Goal: Task Accomplishment & Management: Complete application form

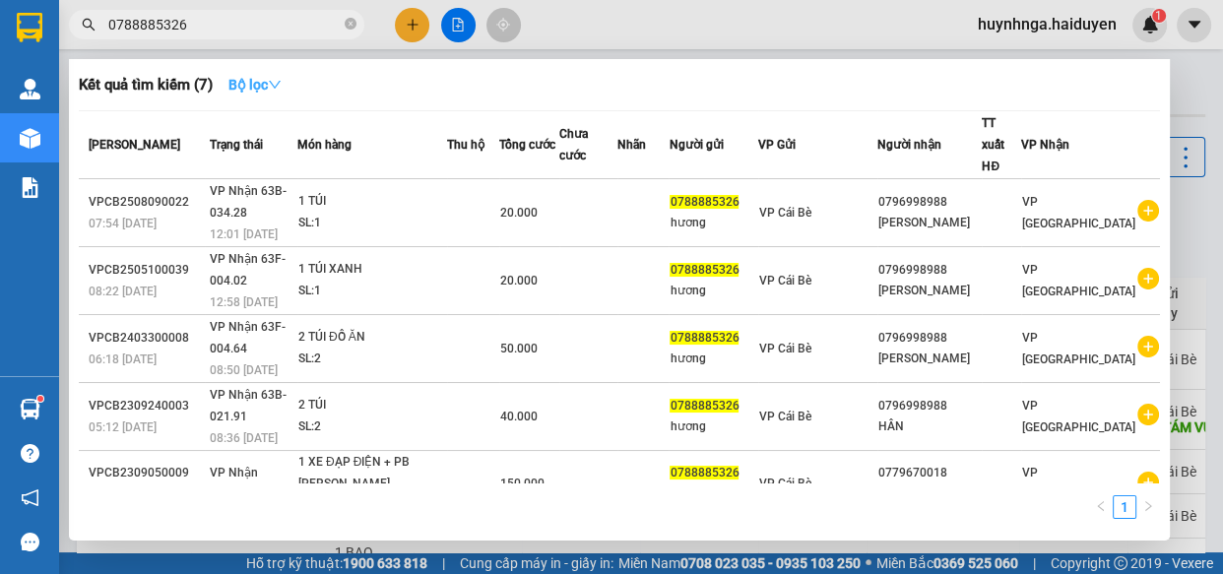
type input "0788885326"
click at [276, 83] on icon "down" at bounding box center [275, 85] width 14 height 14
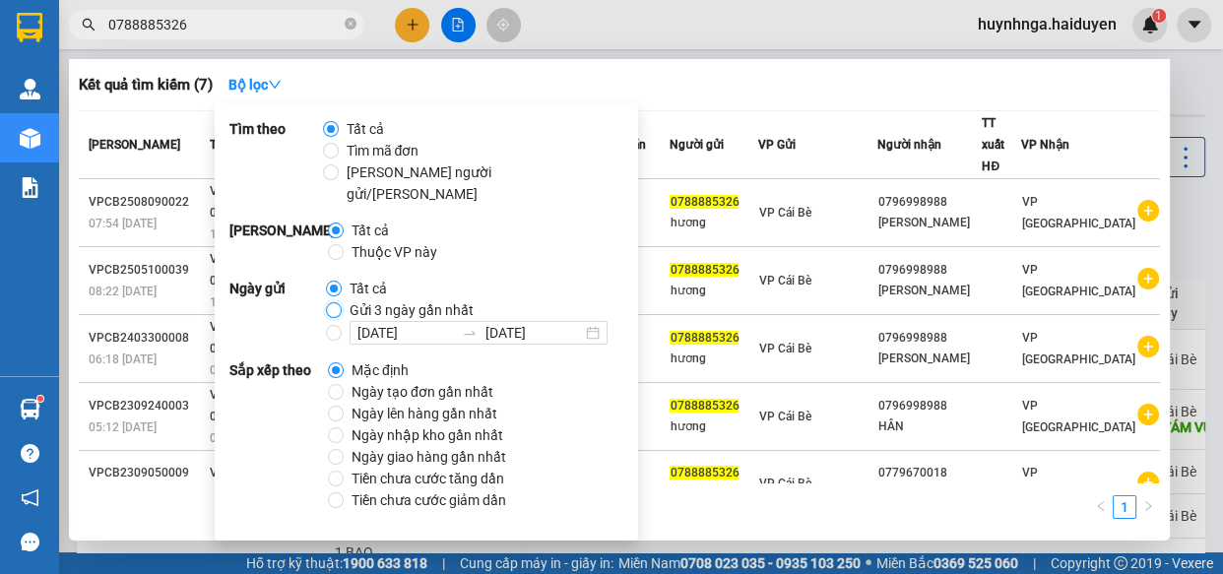
click at [335, 302] on input "Gửi 3 ngày gần nhất" at bounding box center [334, 310] width 16 height 16
radio input "true"
radio input "false"
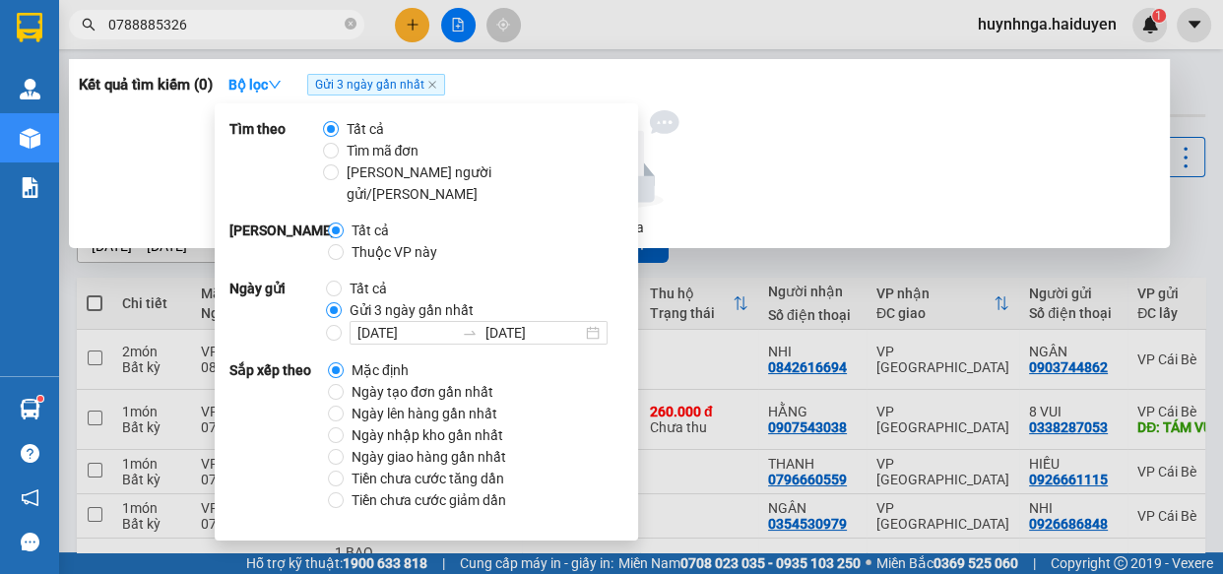
click at [734, 120] on div at bounding box center [620, 159] width 1066 height 98
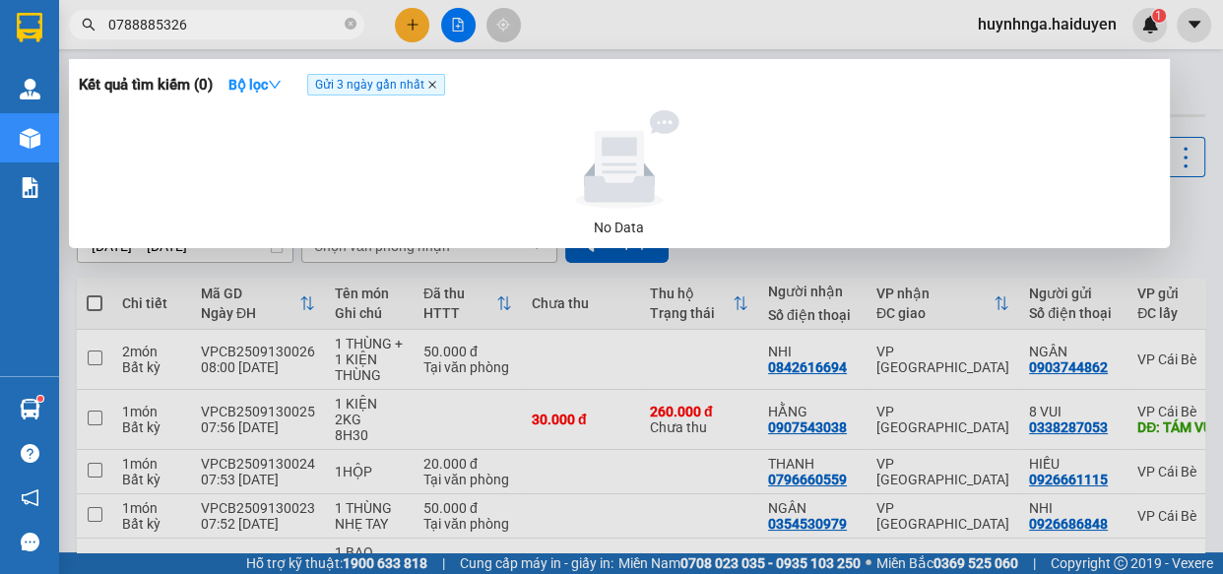
click at [431, 90] on icon "close" at bounding box center [432, 85] width 10 height 10
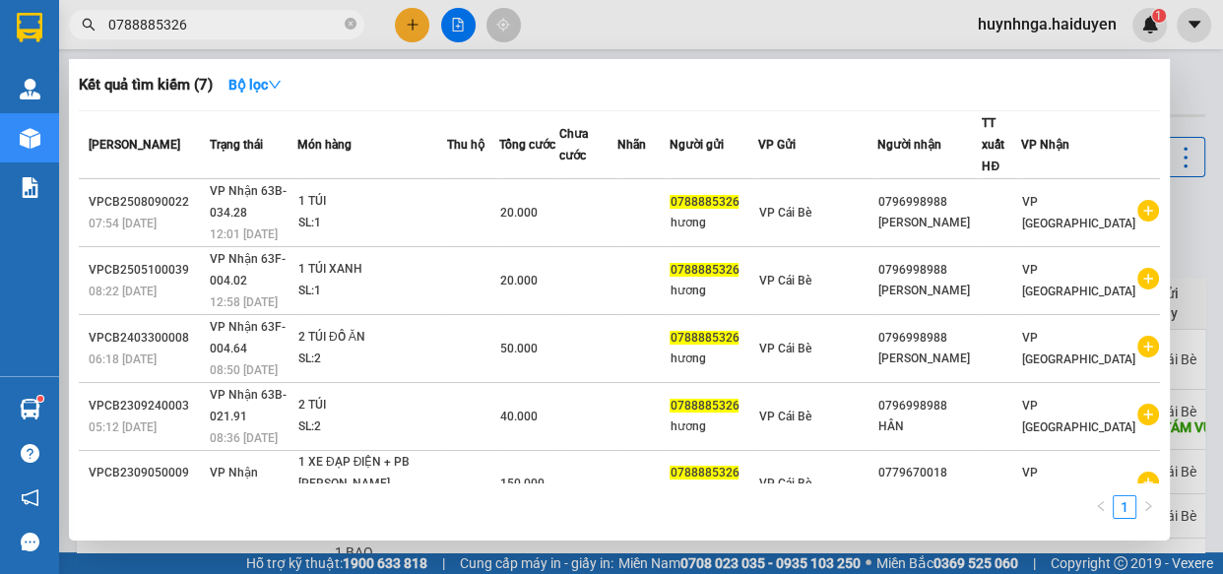
click at [344, 28] on span "0788885326" at bounding box center [216, 25] width 295 height 30
click at [348, 21] on icon "close-circle" at bounding box center [351, 24] width 12 height 12
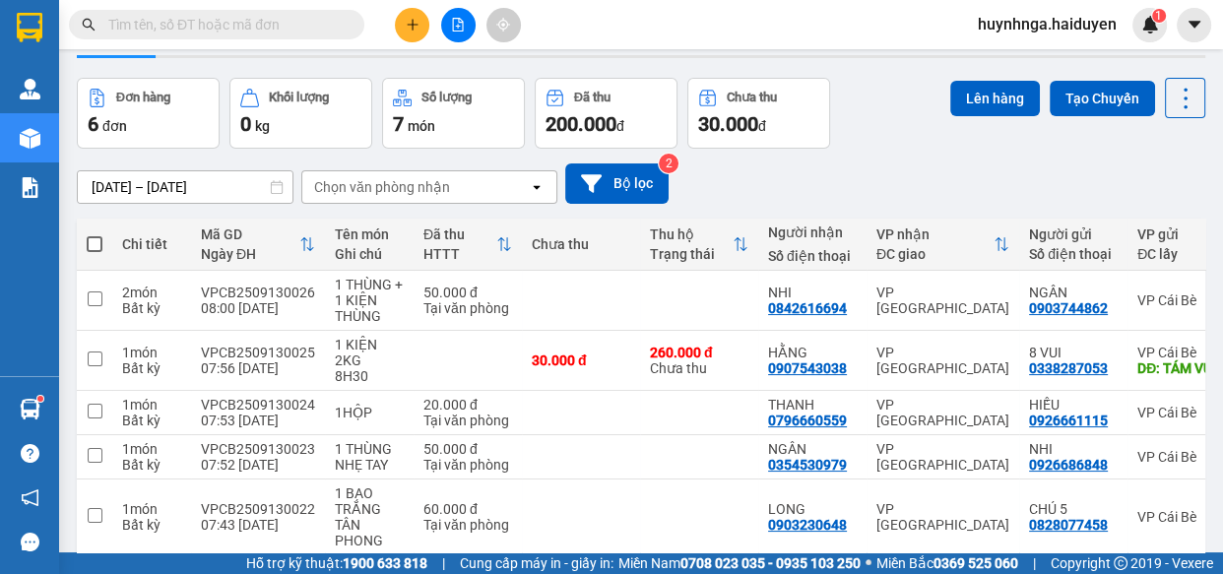
scroll to position [89, 0]
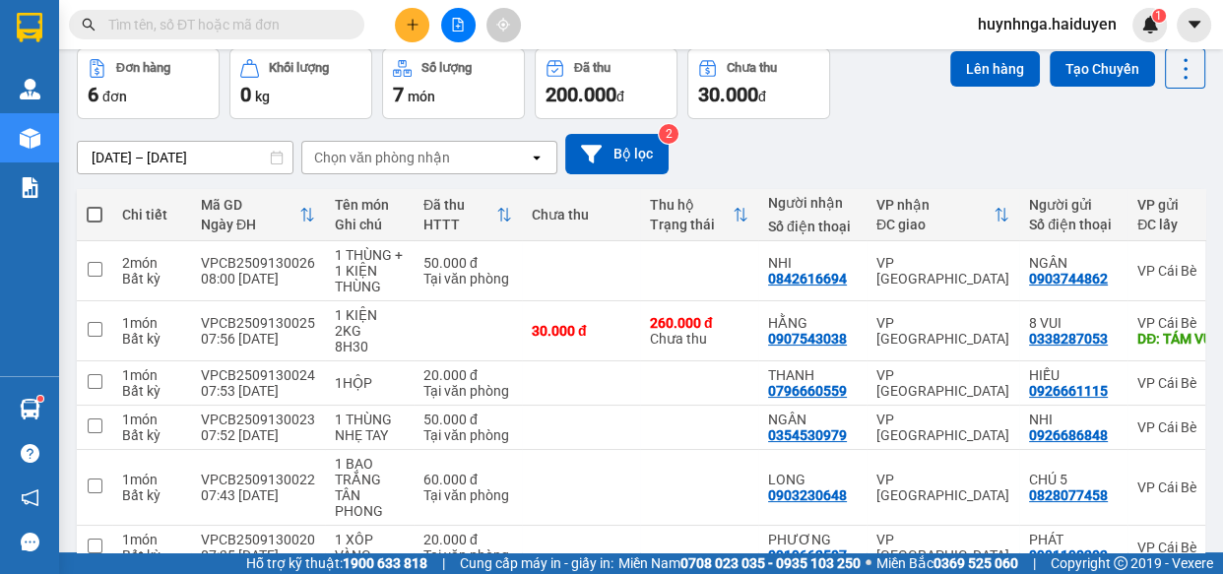
click at [401, 20] on button at bounding box center [412, 25] width 34 height 34
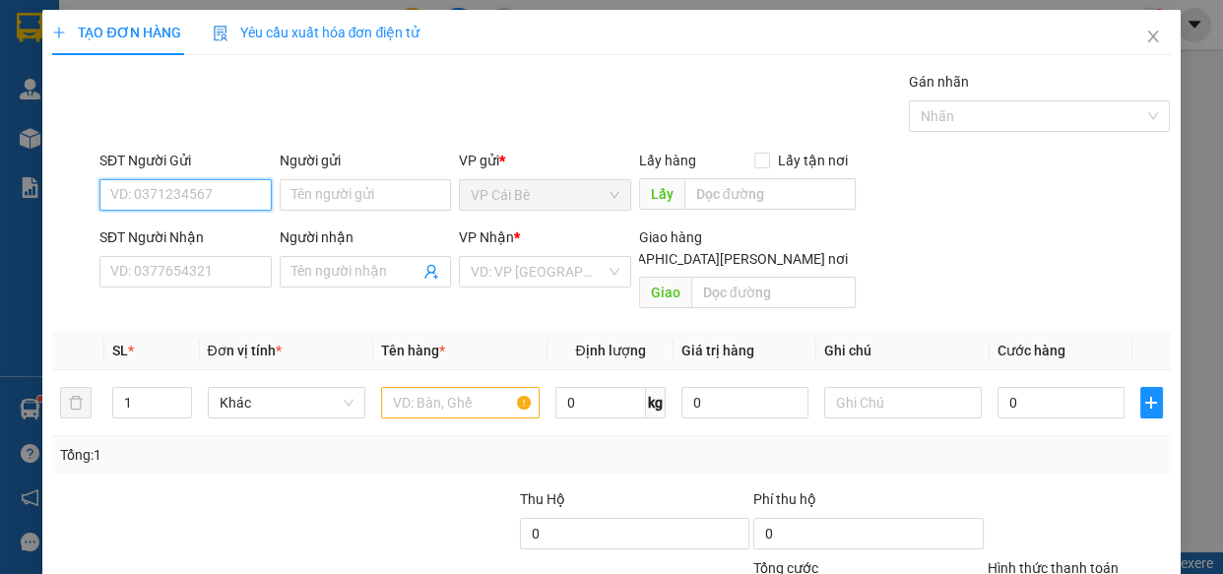
drag, startPoint x: 169, startPoint y: 199, endPoint x: 166, endPoint y: 228, distance: 29.7
click at [169, 198] on input "SĐT Người Gửi" at bounding box center [185, 195] width 172 height 32
click at [172, 205] on input "SĐT Người Gửi" at bounding box center [185, 195] width 172 height 32
click at [172, 204] on input "SĐT Người Gửi" at bounding box center [185, 195] width 172 height 32
click at [213, 224] on div "0367466999 - YÊN" at bounding box center [183, 235] width 147 height 22
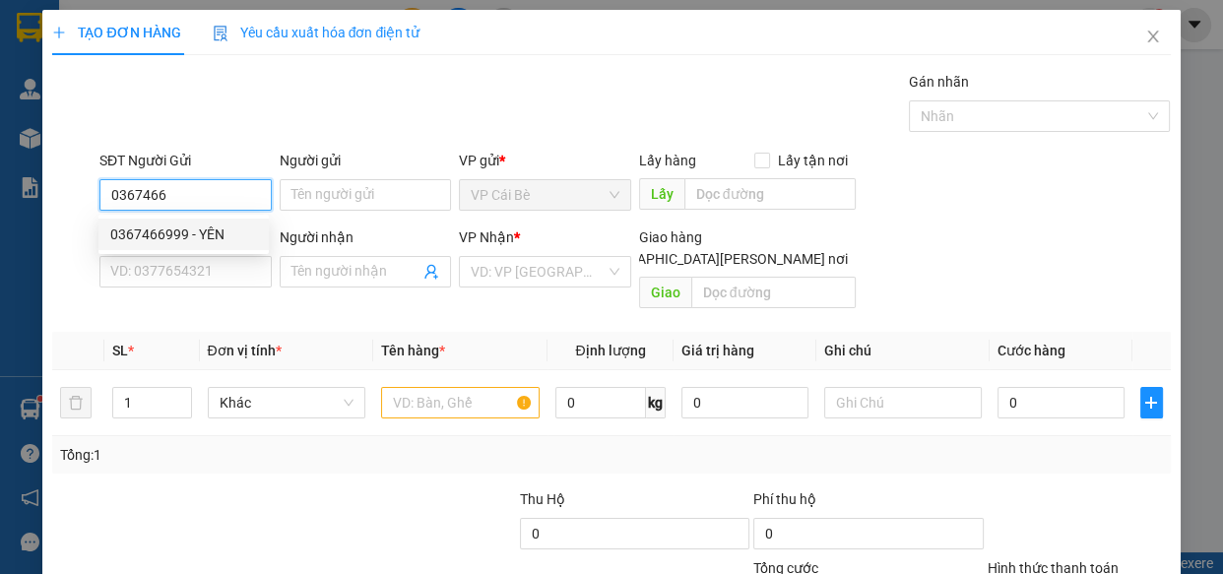
type input "0367466999"
type input "YÊN"
type input "0393949965"
type input "NHI"
type input "50.000"
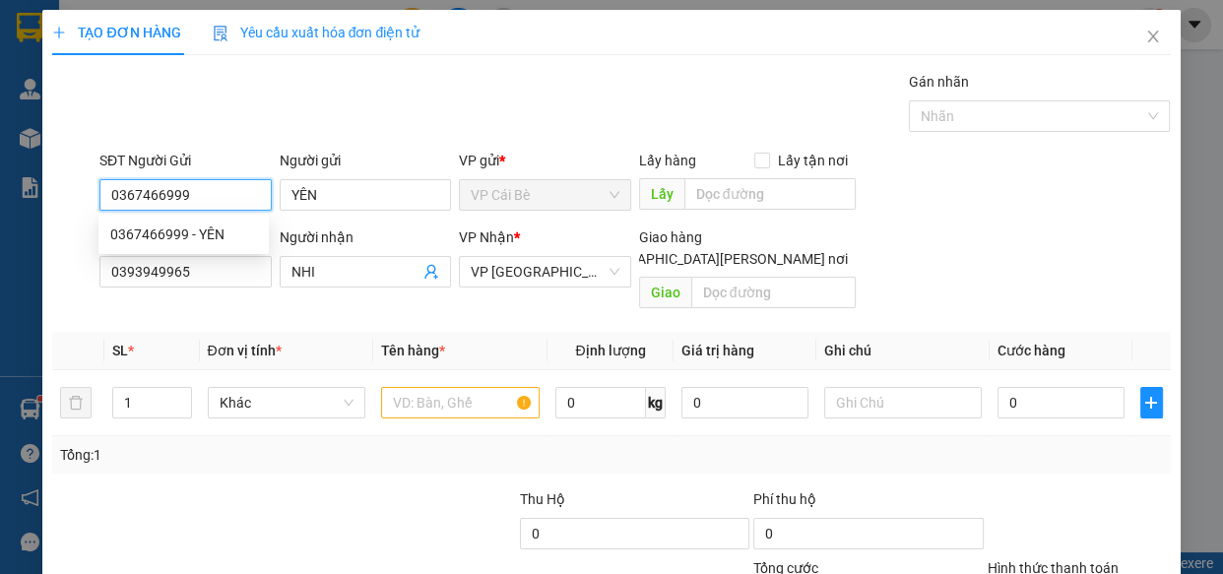
type input "50.000"
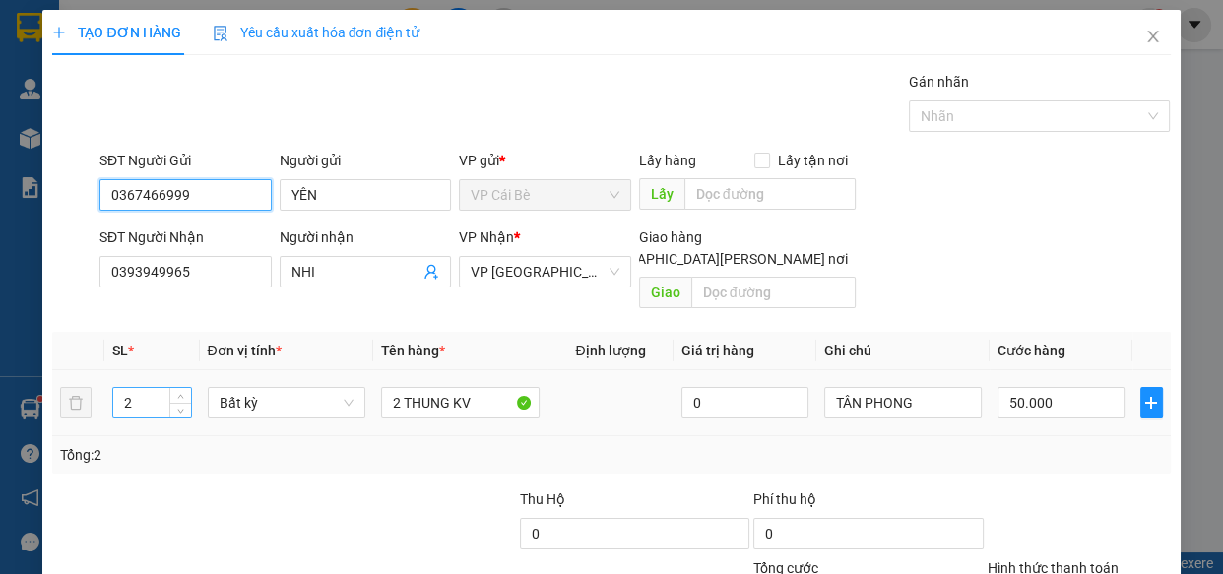
type input "0367466999"
click at [154, 388] on input "2" at bounding box center [151, 403] width 77 height 30
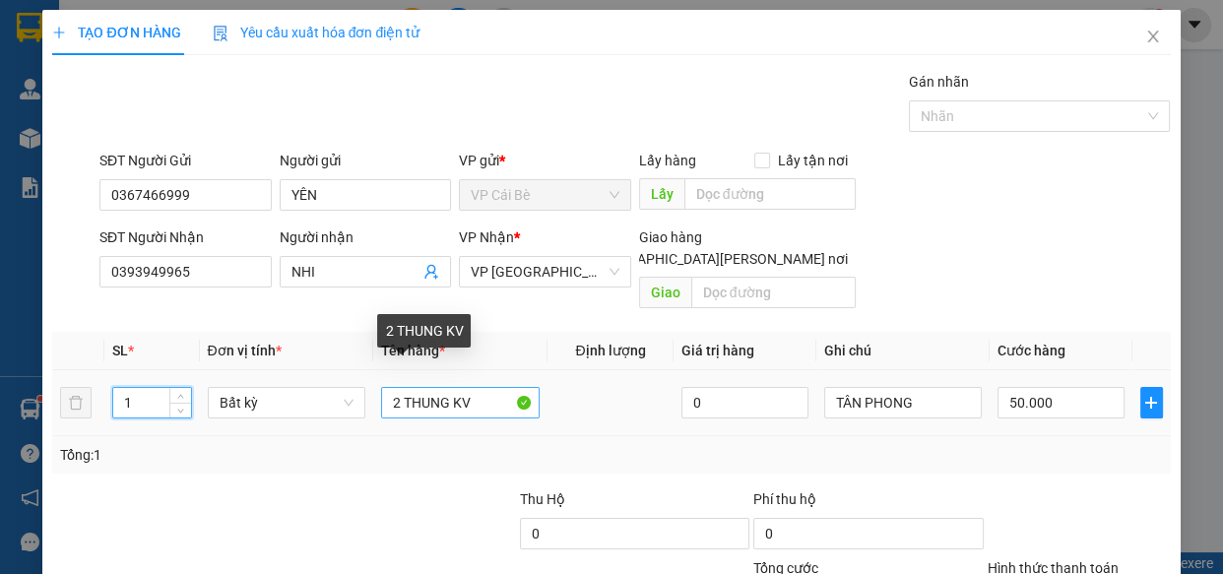
type input "1"
click at [396, 387] on input "2 THUNG KV" at bounding box center [460, 403] width 159 height 32
type input "0"
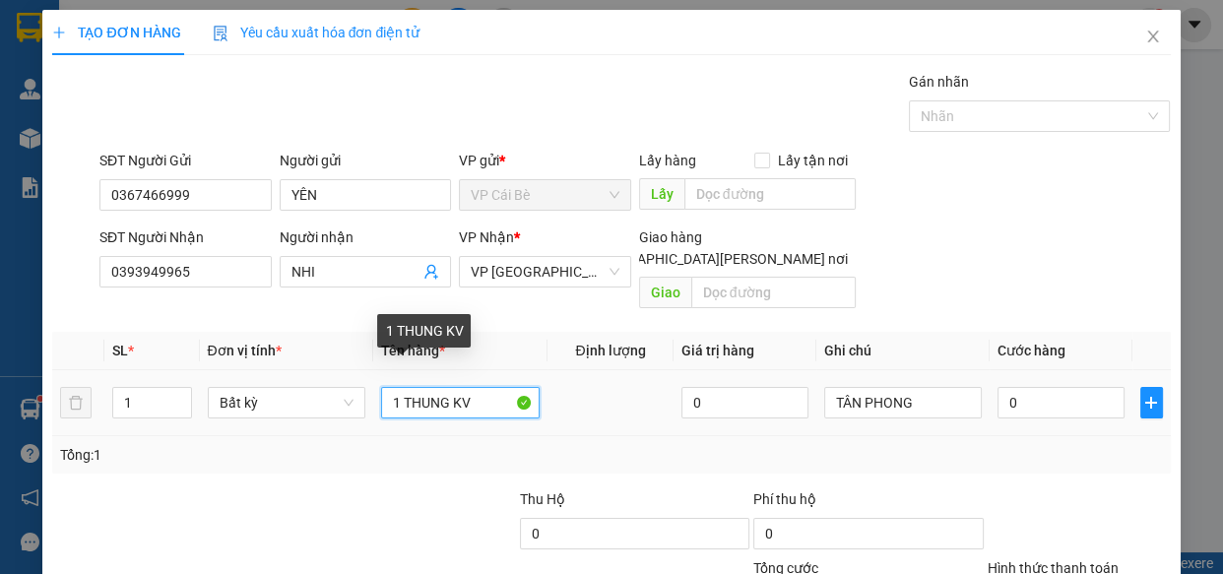
drag, startPoint x: 444, startPoint y: 380, endPoint x: 499, endPoint y: 381, distance: 55.2
click at [499, 387] on input "1 THUNG KV" at bounding box center [460, 403] width 159 height 32
type input "1 THUNG"
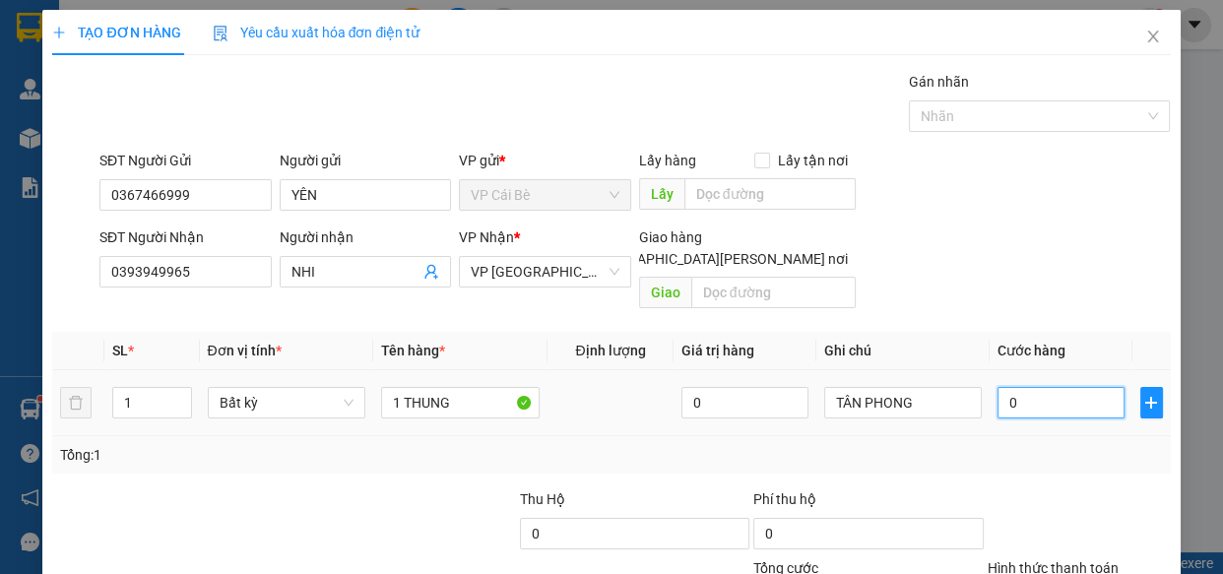
click at [1029, 387] on input "0" at bounding box center [1061, 403] width 127 height 32
type input "0"
type input "3"
type input "03"
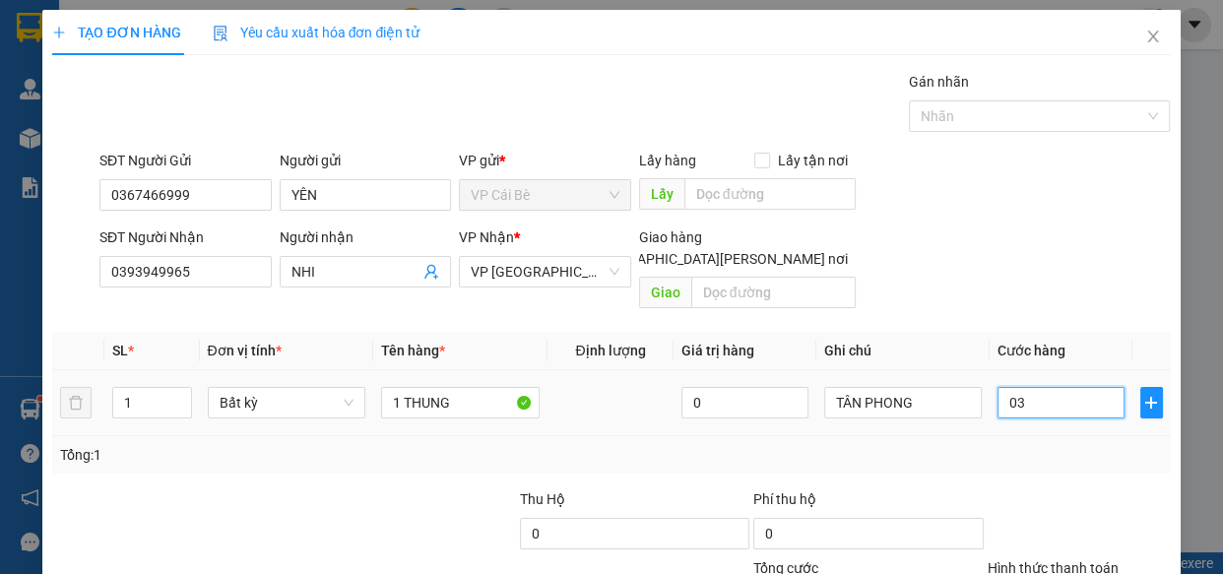
type input "39"
type input "039"
type input "3"
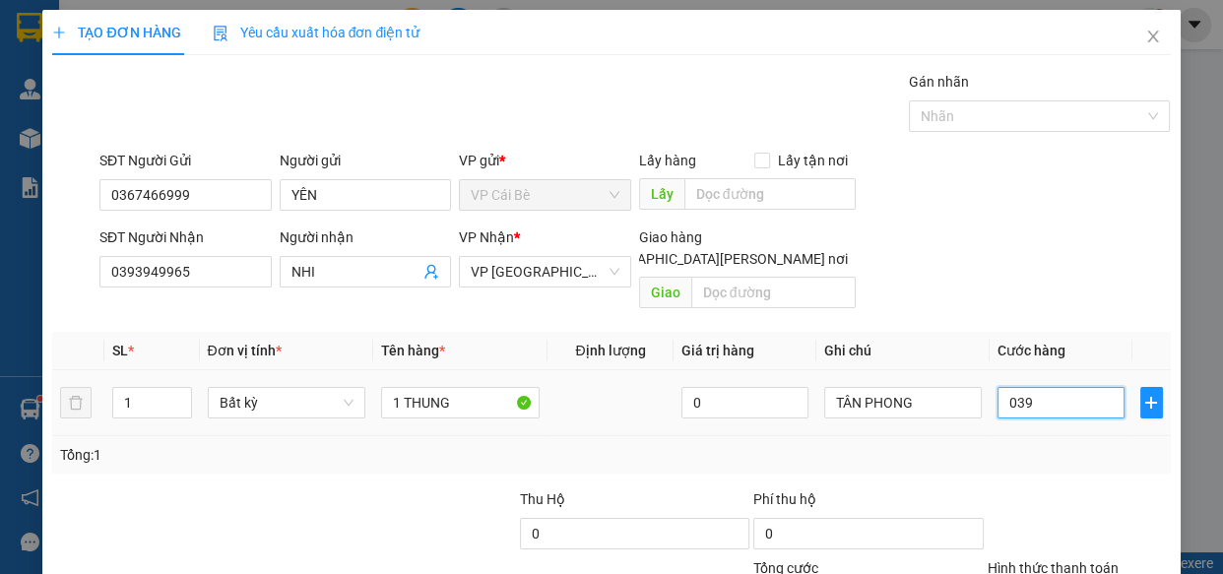
type input "03"
type input "30"
type input "030"
type input "30.000"
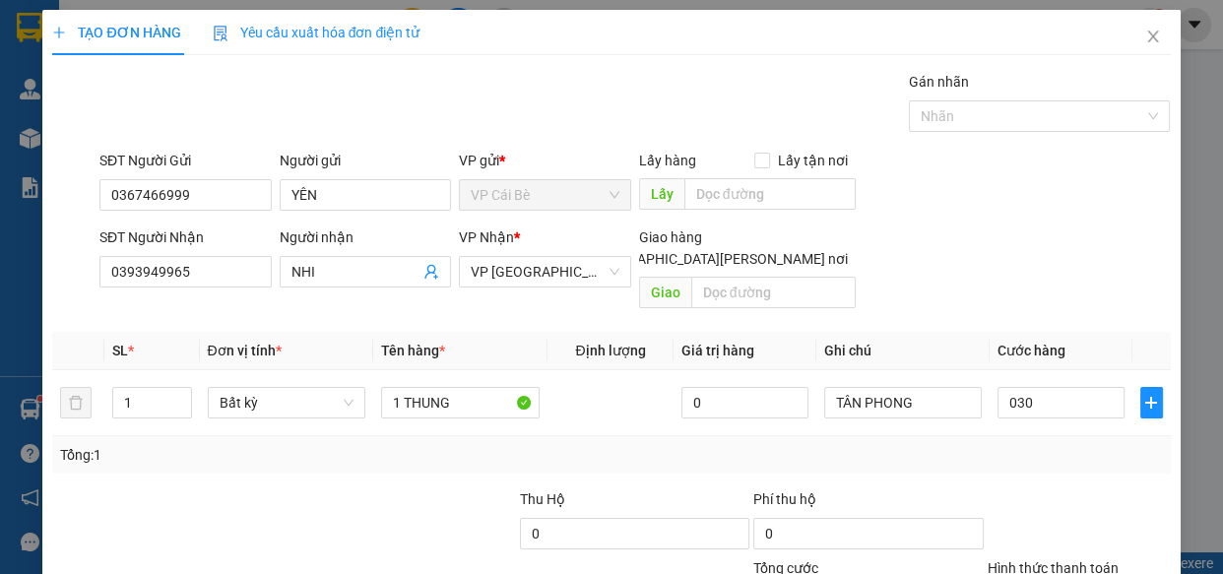
type input "30.000"
click at [1047, 444] on div "Tổng: 1" at bounding box center [611, 455] width 1102 height 22
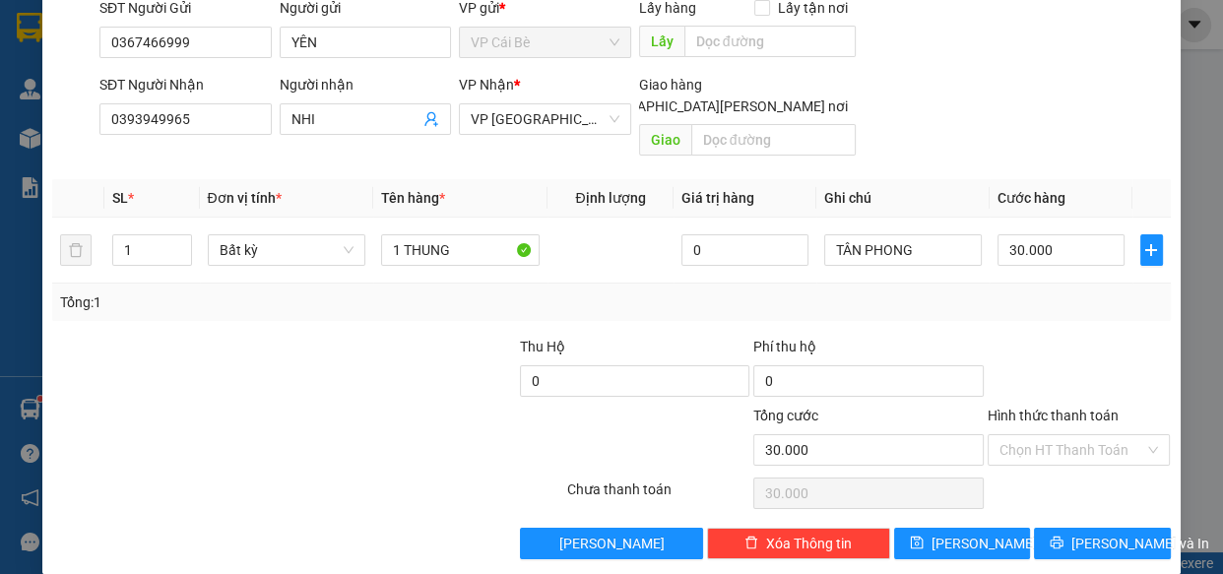
scroll to position [154, 0]
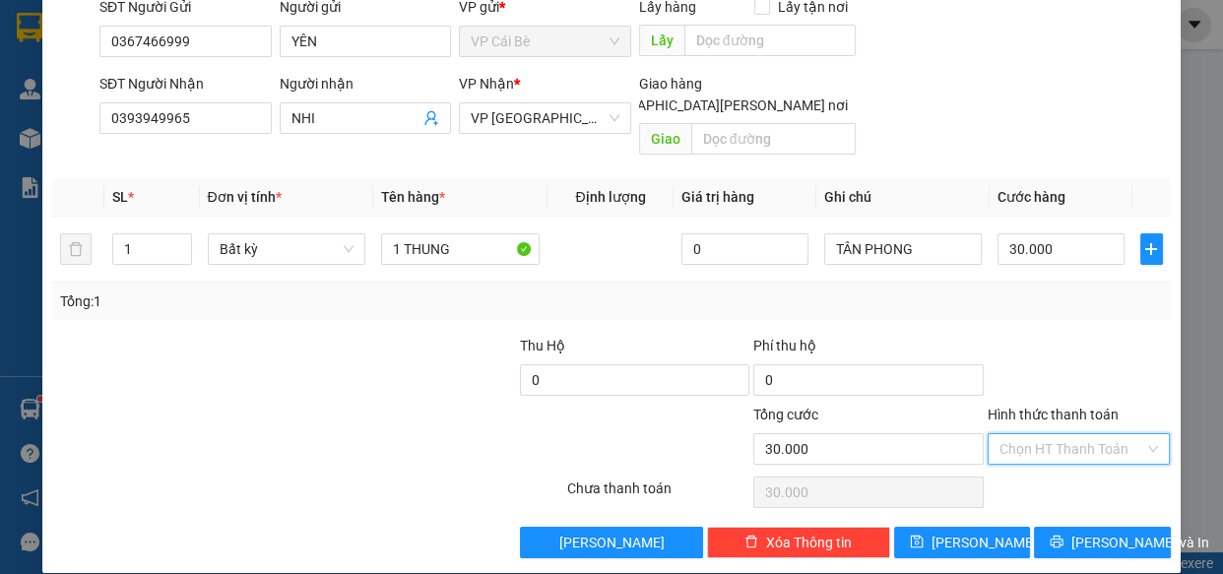
click at [1062, 434] on input "Hình thức thanh toán" at bounding box center [1073, 449] width 146 height 30
click at [1064, 464] on div "Tại văn phòng" at bounding box center [1067, 465] width 158 height 22
type input "0"
click at [1092, 532] on span "[PERSON_NAME] và In" at bounding box center [1140, 543] width 138 height 22
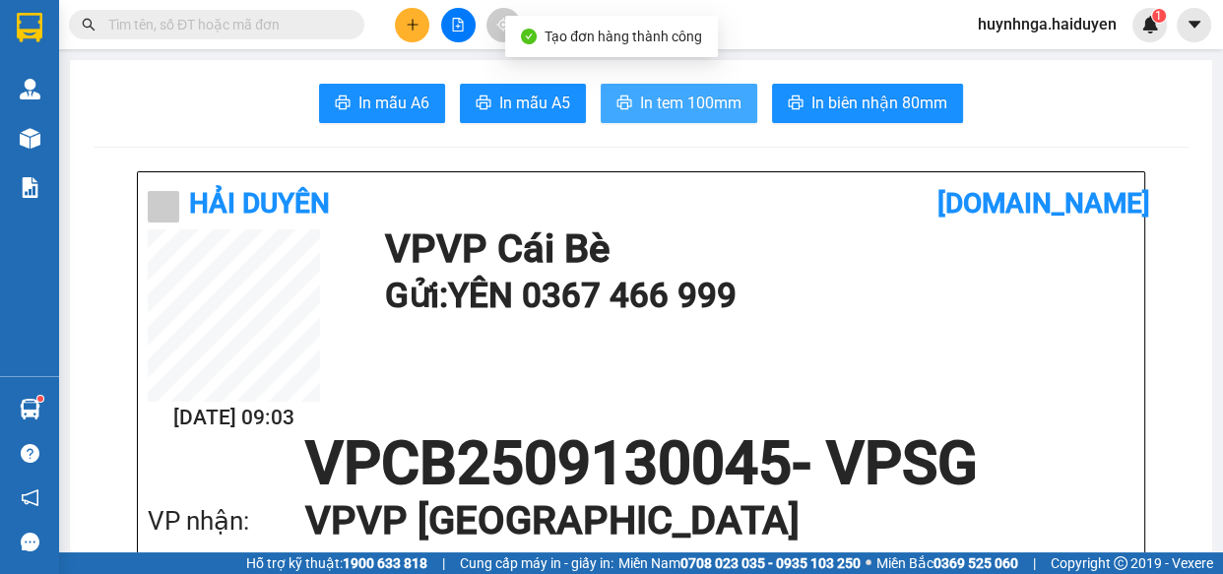
click at [698, 89] on button "In tem 100mm" at bounding box center [679, 103] width 157 height 39
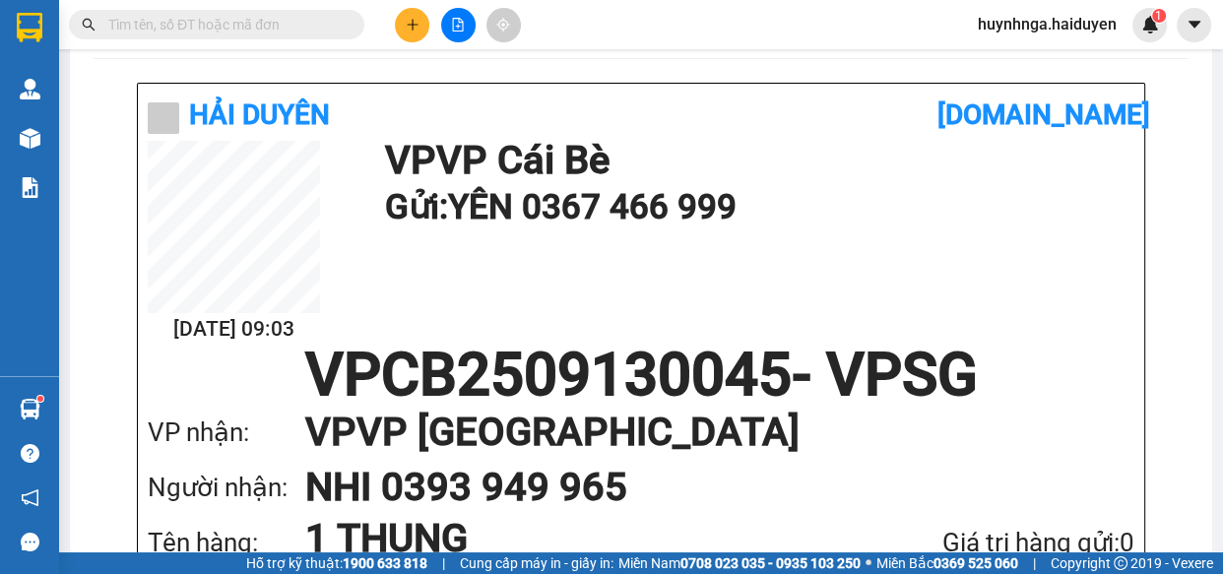
scroll to position [178, 0]
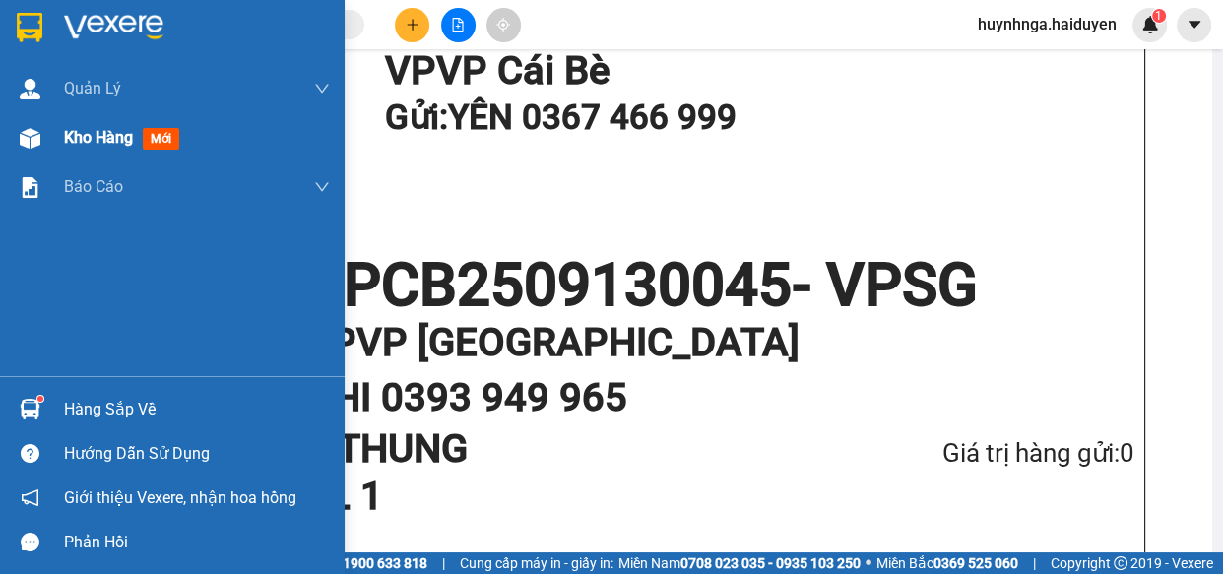
click at [115, 140] on span "Kho hàng" at bounding box center [98, 137] width 69 height 19
